Goal: Find specific fact: Find specific fact

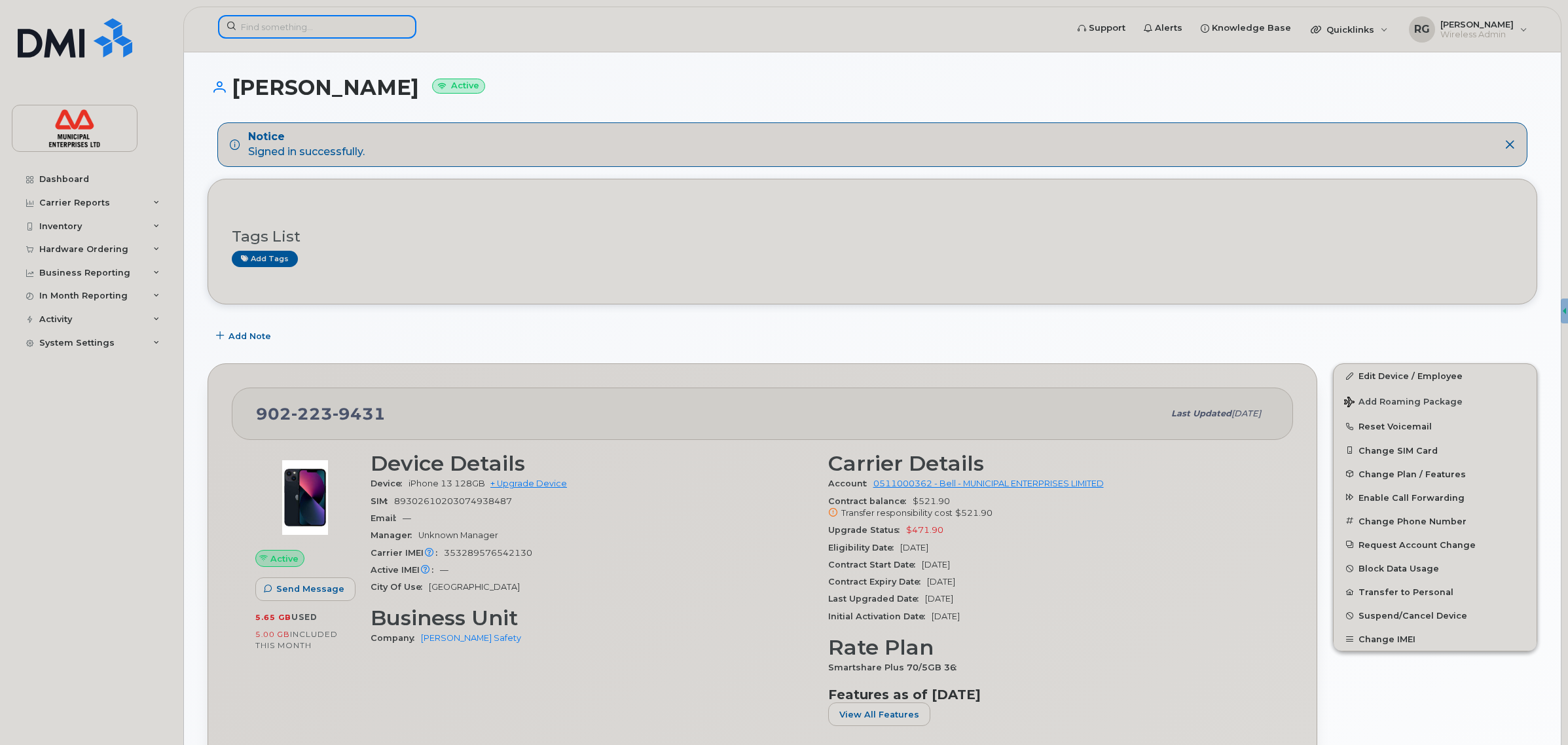
click at [275, 25] on input at bounding box center [317, 26] width 198 height 23
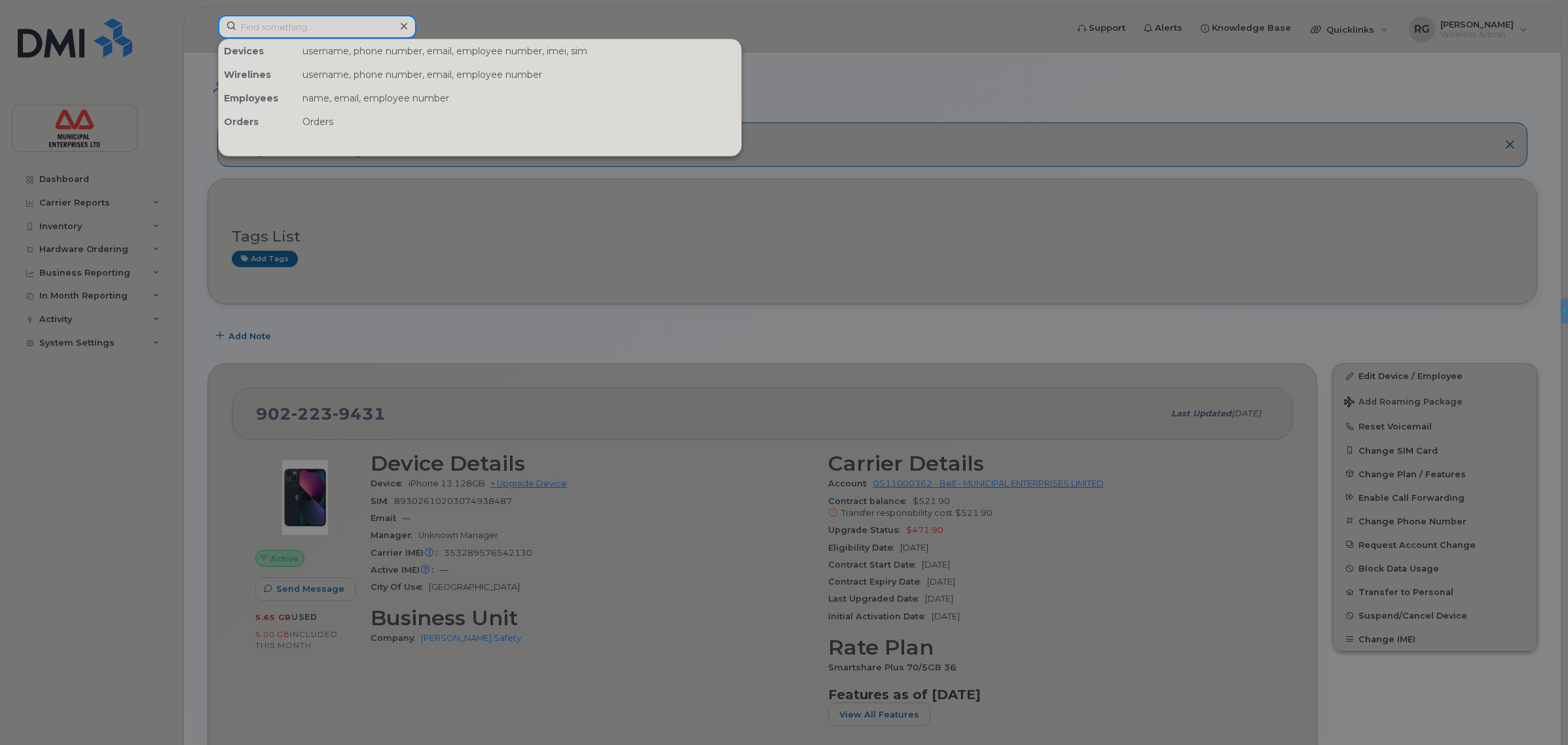
paste input "[PERSON_NAME]"
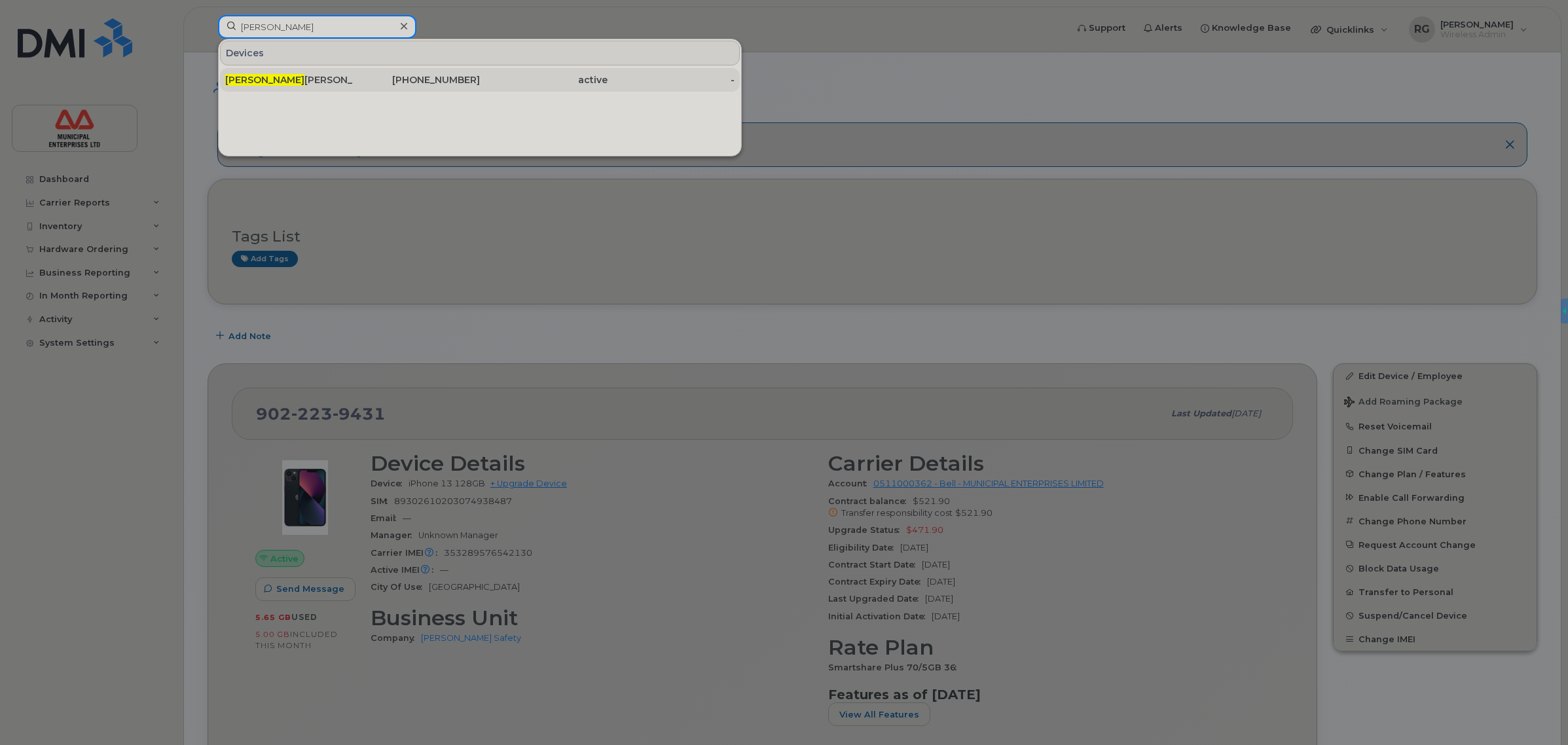
type input "[PERSON_NAME]"
click at [276, 82] on div "Grant [PERSON_NAME]" at bounding box center [289, 80] width 128 height 13
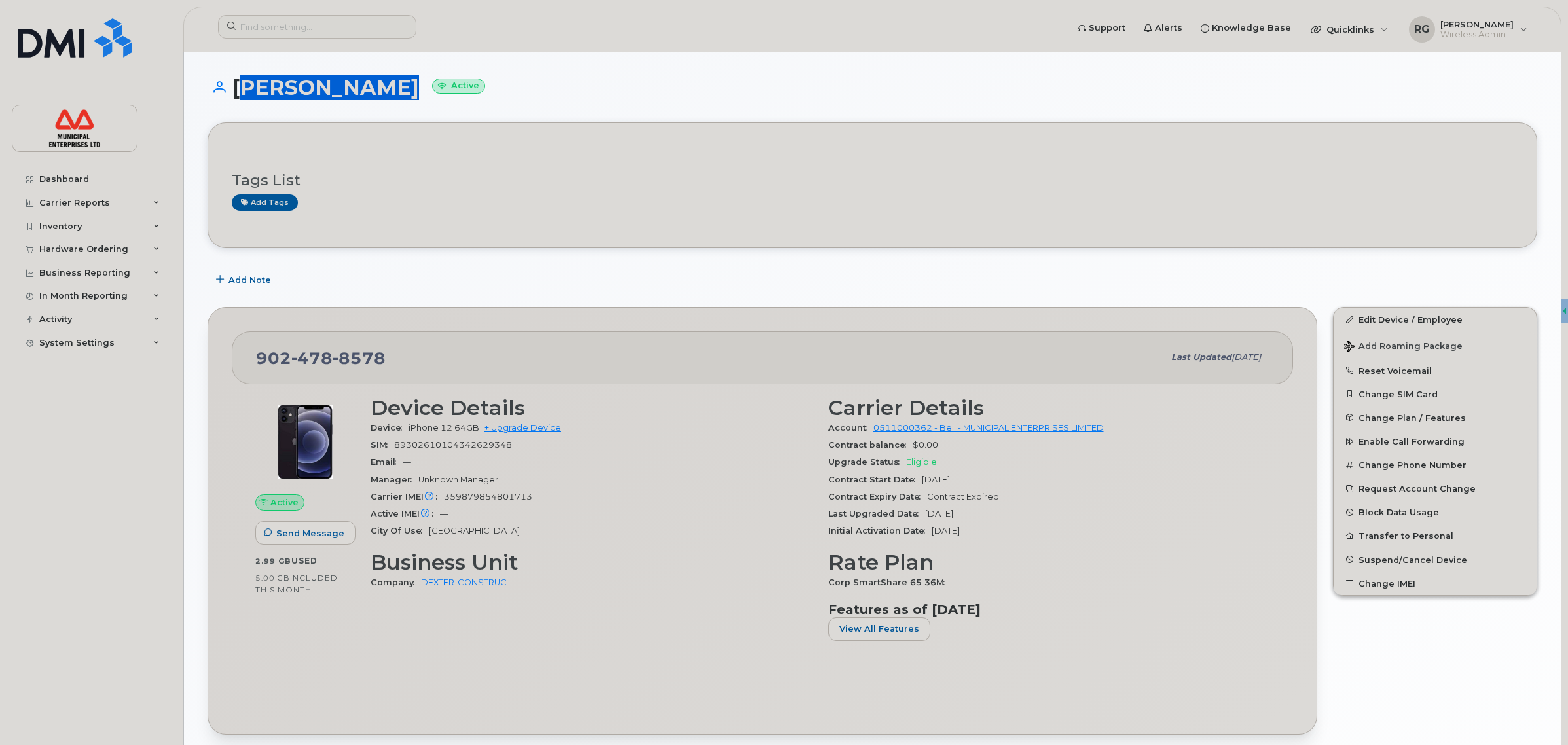
drag, startPoint x: 365, startPoint y: 86, endPoint x: 234, endPoint y: 83, distance: 131.0
click at [234, 83] on h1 "[PERSON_NAME] Active" at bounding box center [872, 87] width 1330 height 23
copy h1 "[PERSON_NAME]"
